Goal: Task Accomplishment & Management: Use online tool/utility

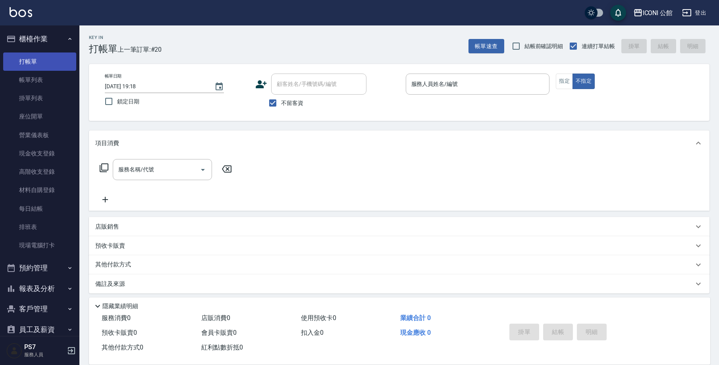
click at [43, 58] on link "打帳單" at bounding box center [39, 61] width 73 height 18
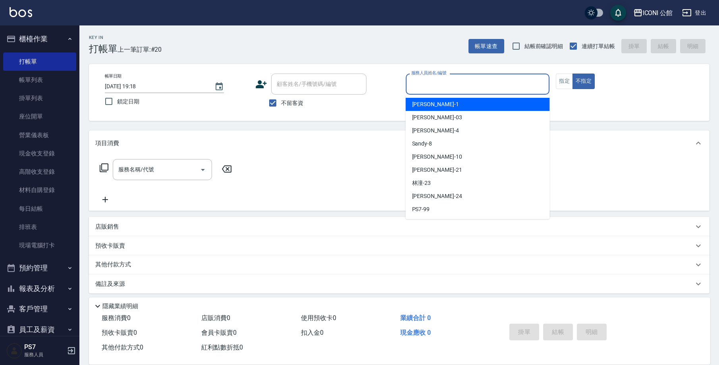
click at [441, 77] on input "服務人員姓名/編號" at bounding box center [478, 84] width 137 height 14
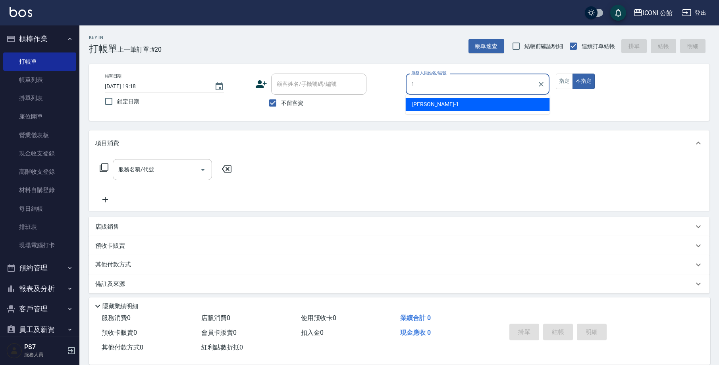
type input "Kevin-1"
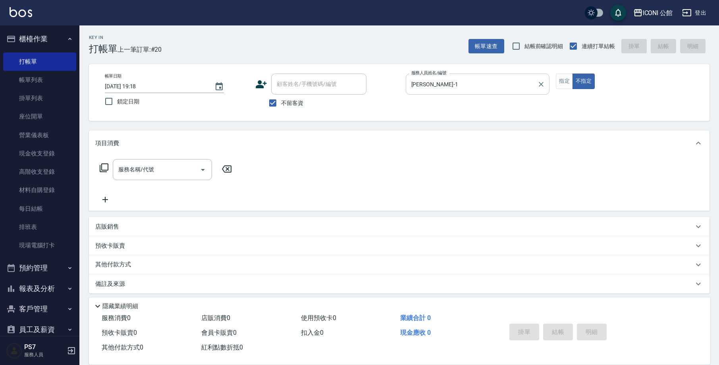
type button "false"
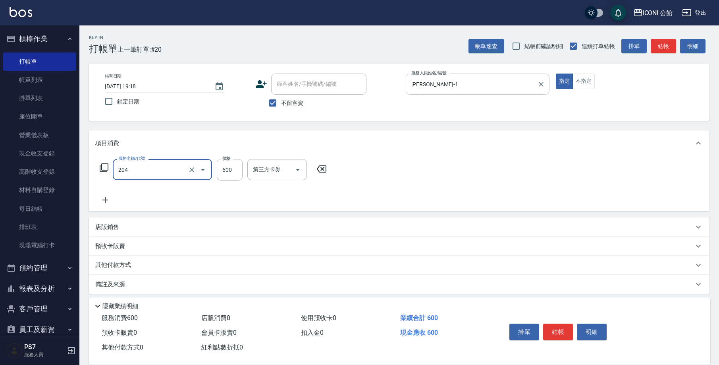
type input "指定洗+剪(204)"
type input "600"
click at [263, 166] on input "洗-技術協助-1" at bounding box center [271, 169] width 41 height 14
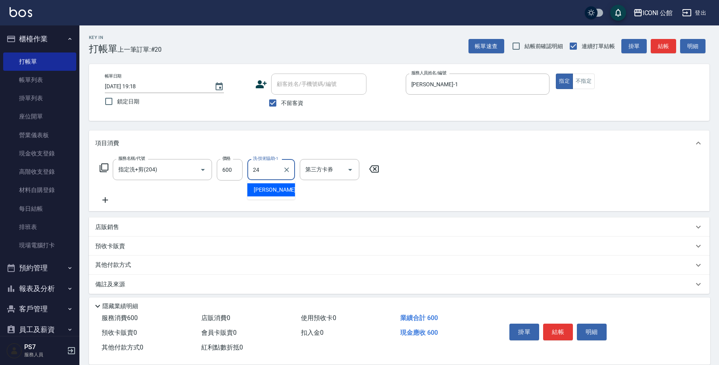
type input "可歆-24"
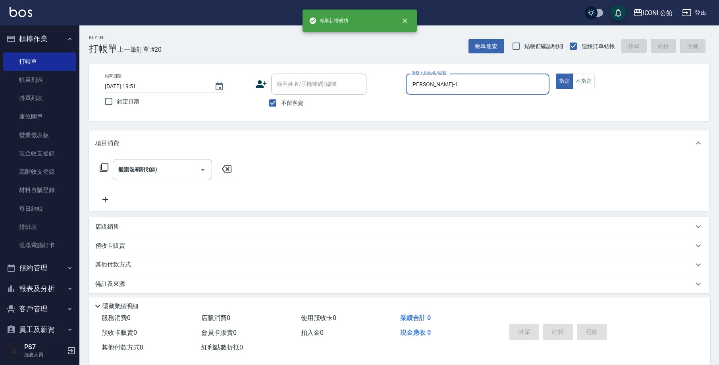
type input "2025/09/17 19:51"
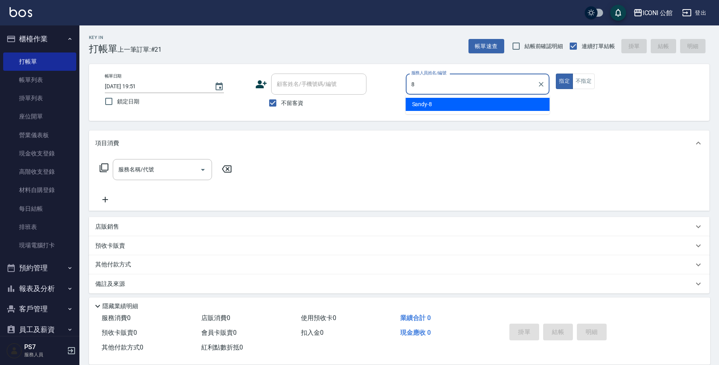
type input "Sandy-8"
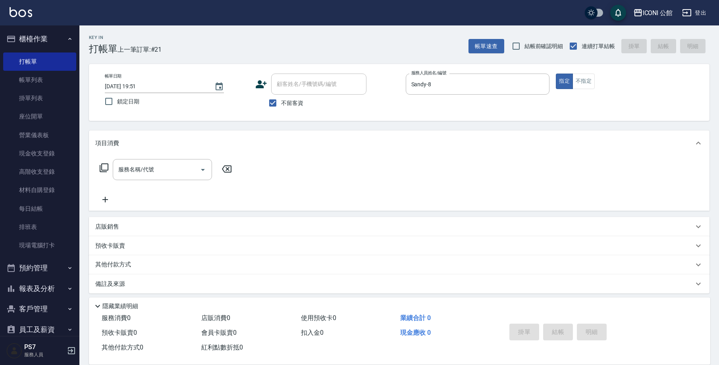
type button "true"
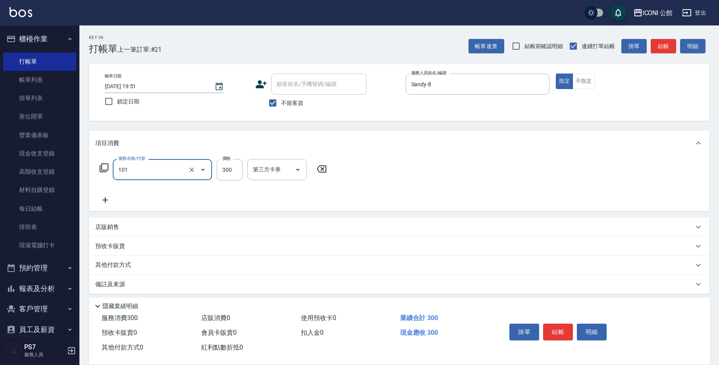
type input "洗髮(101)"
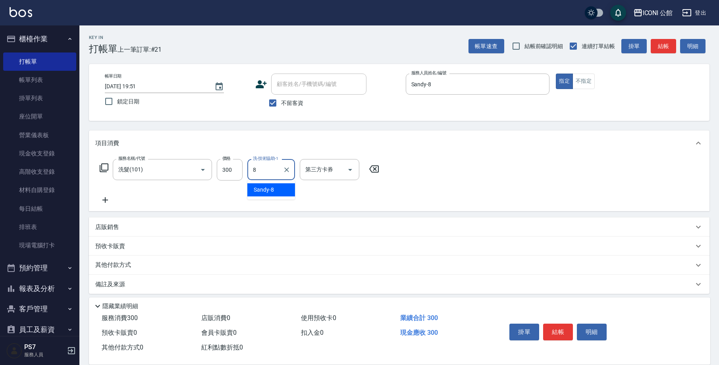
type input "Sandy-8"
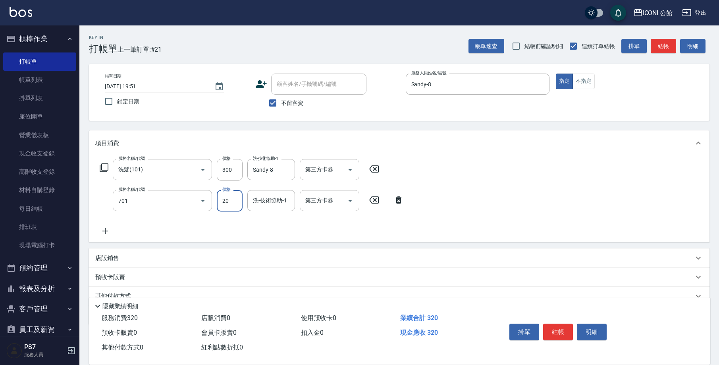
type input "潤絲(701)"
type input "Sandy-8"
click at [551, 326] on button "結帳" at bounding box center [558, 331] width 30 height 17
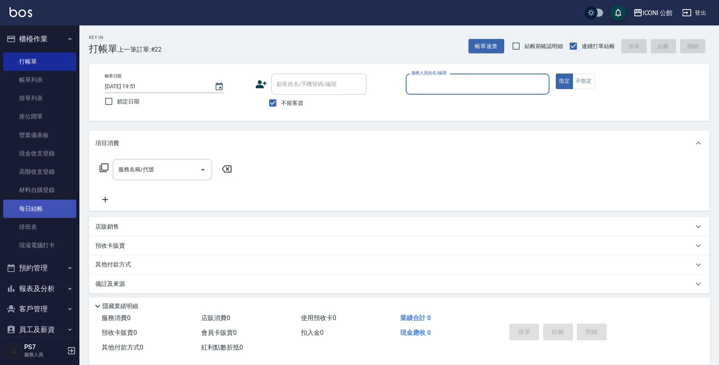
click at [51, 207] on link "每日結帳" at bounding box center [39, 208] width 73 height 18
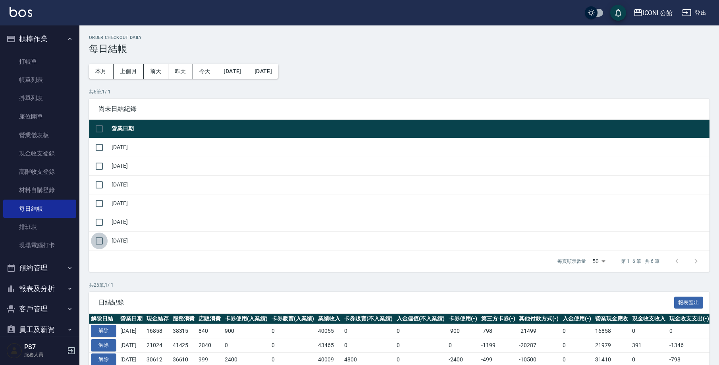
click at [98, 242] on input "checkbox" at bounding box center [99, 240] width 17 height 17
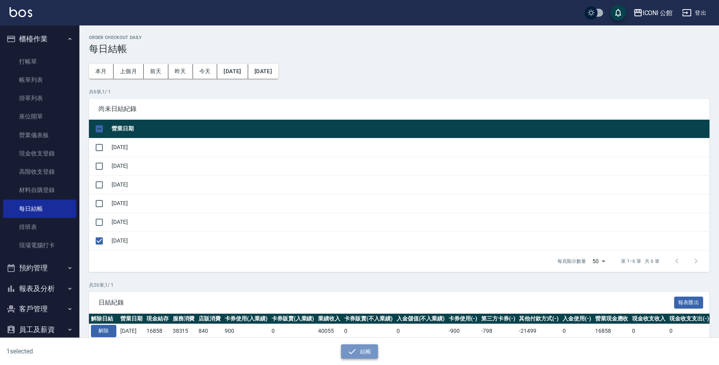
click at [363, 353] on button "結帳" at bounding box center [359, 351] width 37 height 15
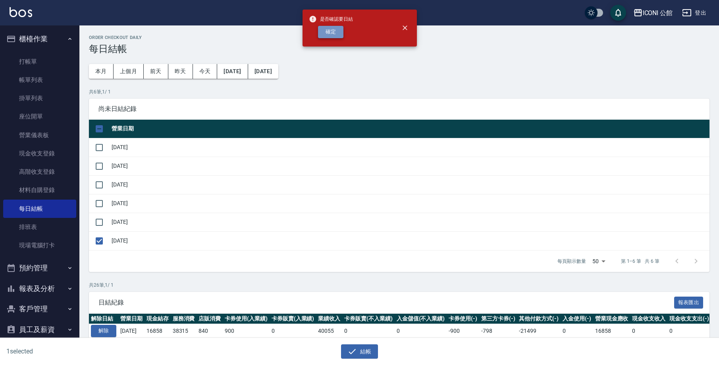
click at [324, 29] on button "確定" at bounding box center [330, 32] width 25 height 12
checkbox input "false"
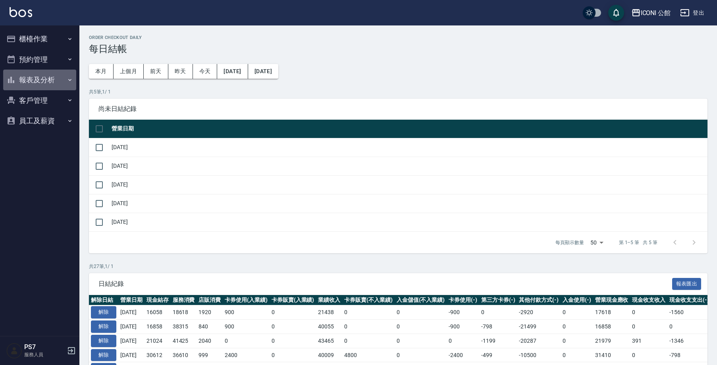
click at [37, 83] on button "報表及分析" at bounding box center [39, 80] width 73 height 21
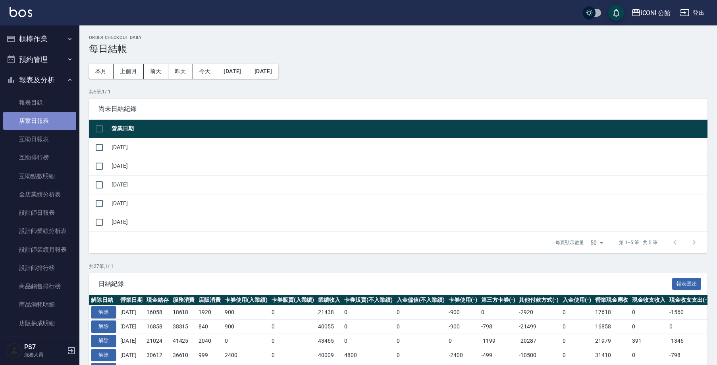
click at [43, 126] on link "店家日報表" at bounding box center [39, 121] width 73 height 18
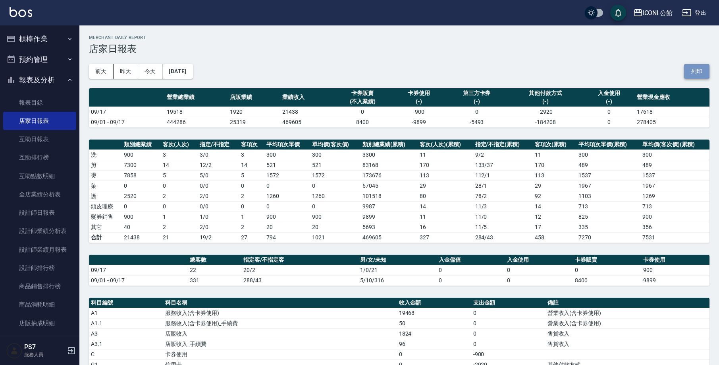
click at [707, 71] on button "列印" at bounding box center [696, 71] width 25 height 15
click at [58, 268] on link "設計師排行榜" at bounding box center [39, 268] width 73 height 18
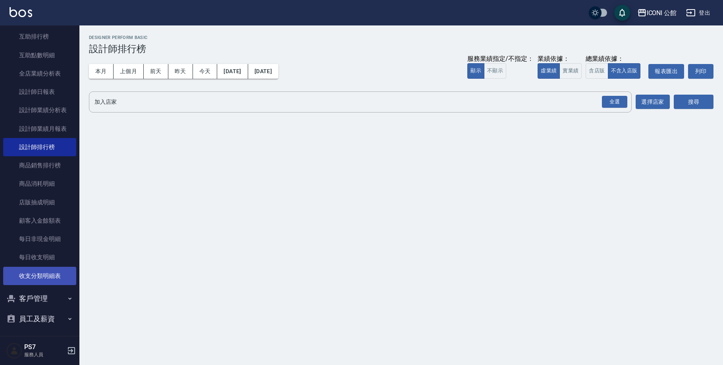
scroll to position [121, 0]
click at [590, 68] on button "含店販" at bounding box center [597, 70] width 22 height 15
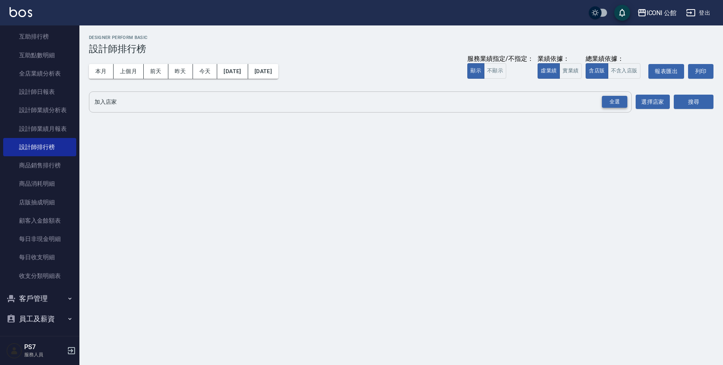
click at [621, 103] on div "全選" at bounding box center [614, 102] width 25 height 12
click at [700, 104] on button "搜尋" at bounding box center [694, 102] width 40 height 15
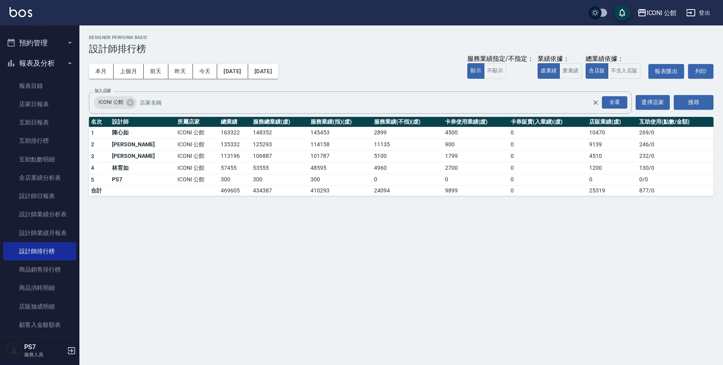
scroll to position [0, 0]
